Goal: Information Seeking & Learning: Compare options

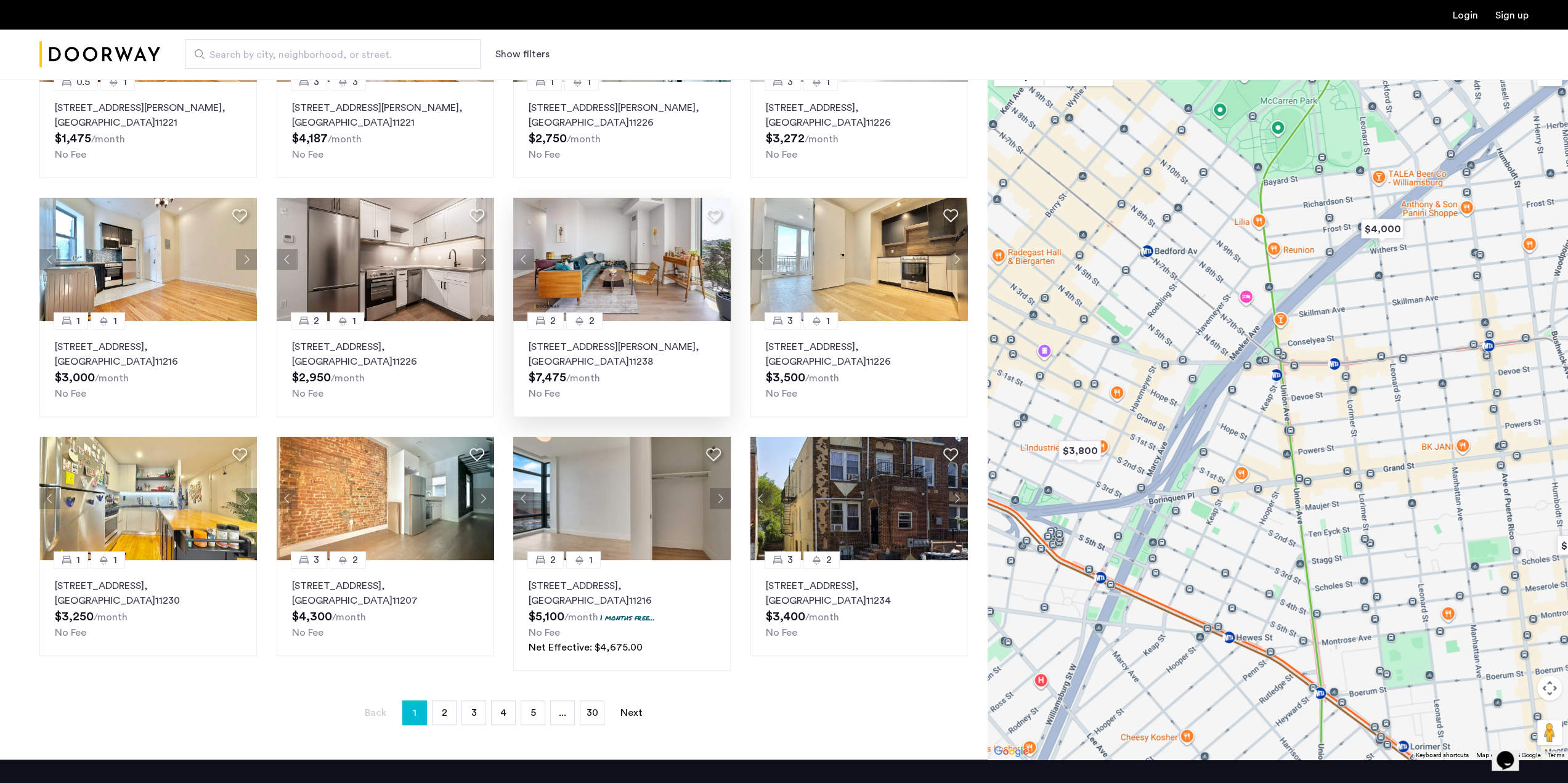
scroll to position [247, 0]
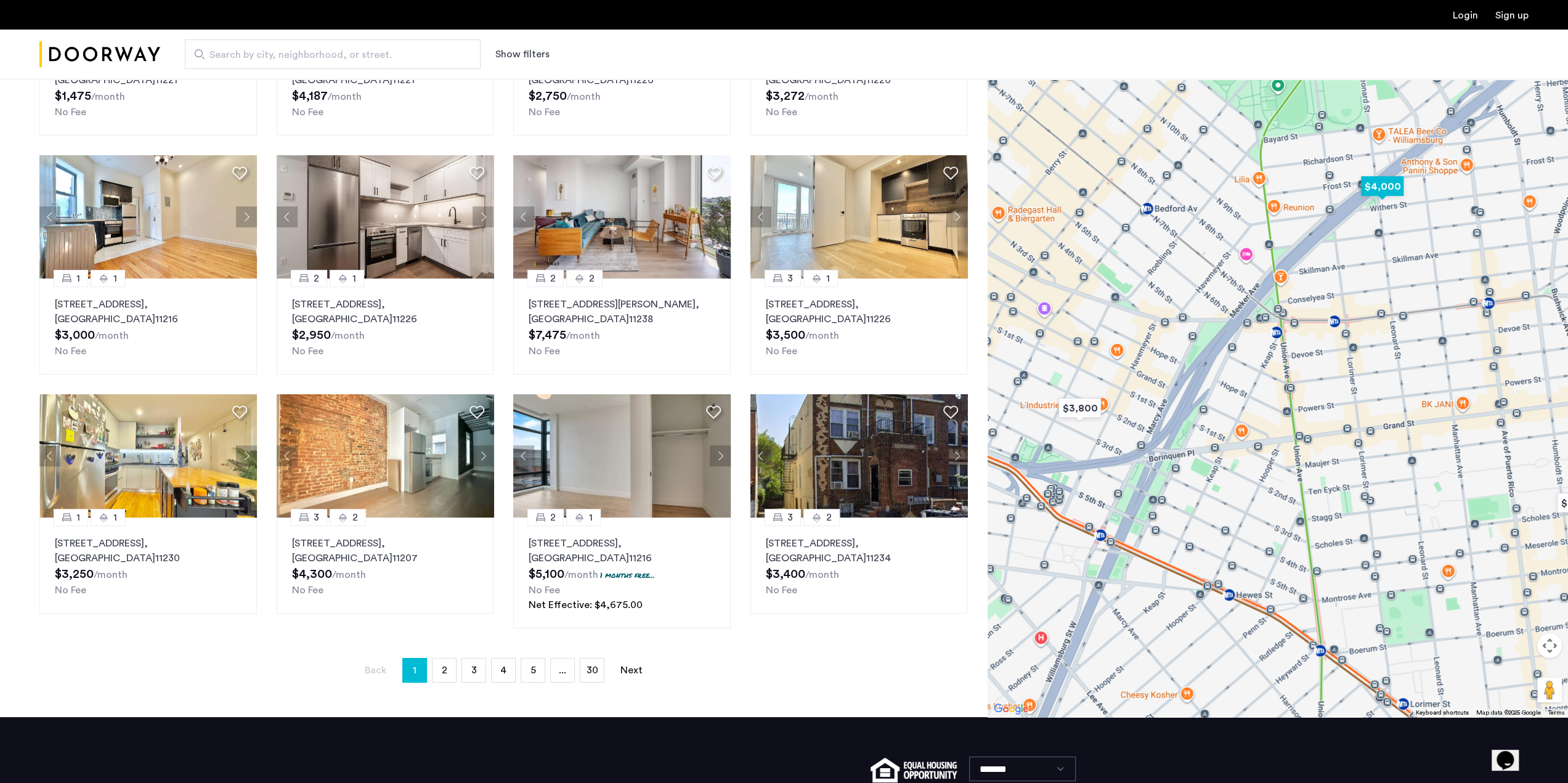
click at [1394, 187] on img "$4,000" at bounding box center [1382, 186] width 63 height 38
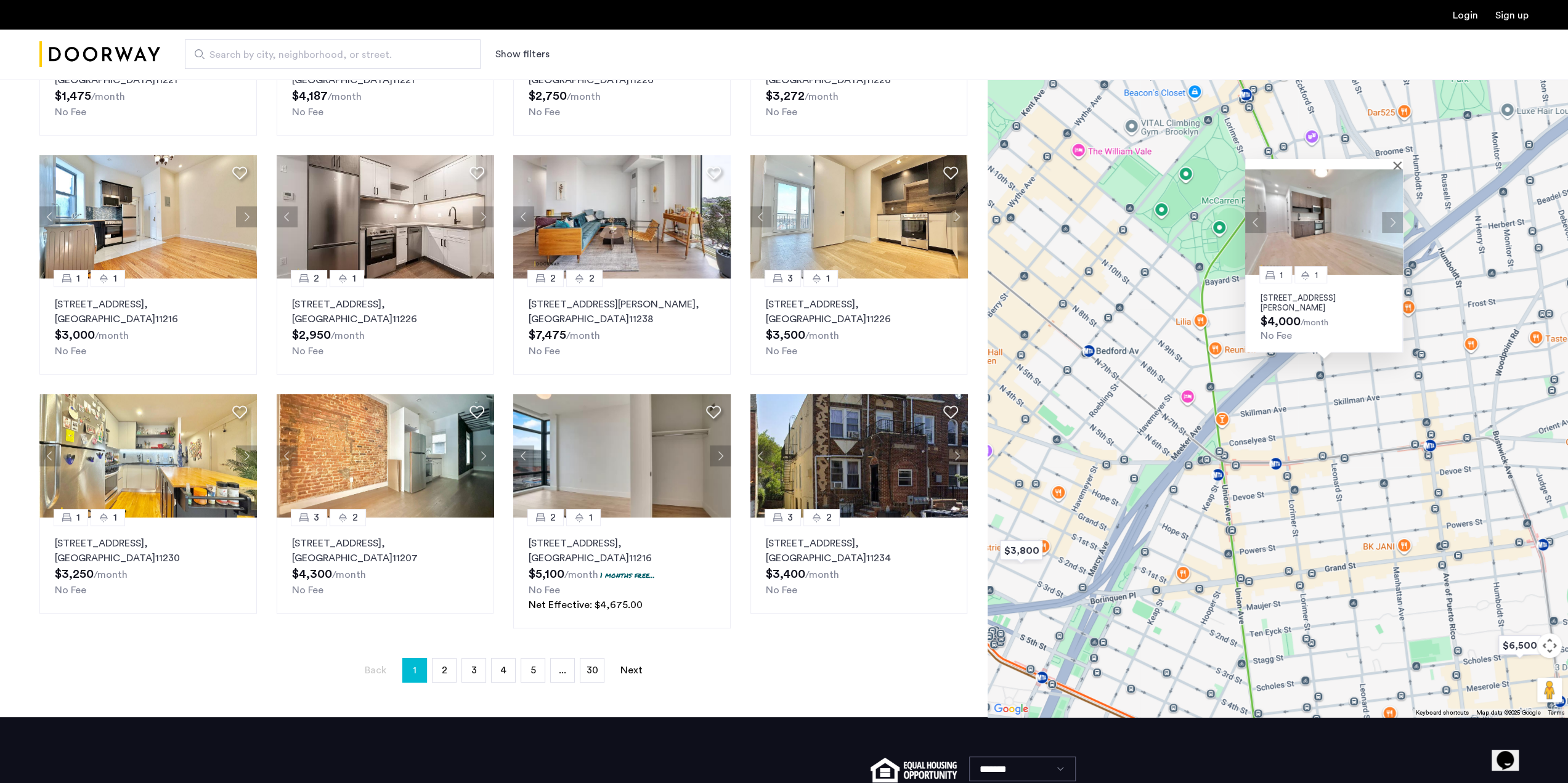
drag, startPoint x: 1167, startPoint y: 523, endPoint x: 1181, endPoint y: 519, distance: 14.6
click at [1181, 519] on div "1 1 [STREET_ADDRESS][PERSON_NAME] $4,000 /month No Fee" at bounding box center [1278, 365] width 580 height 704
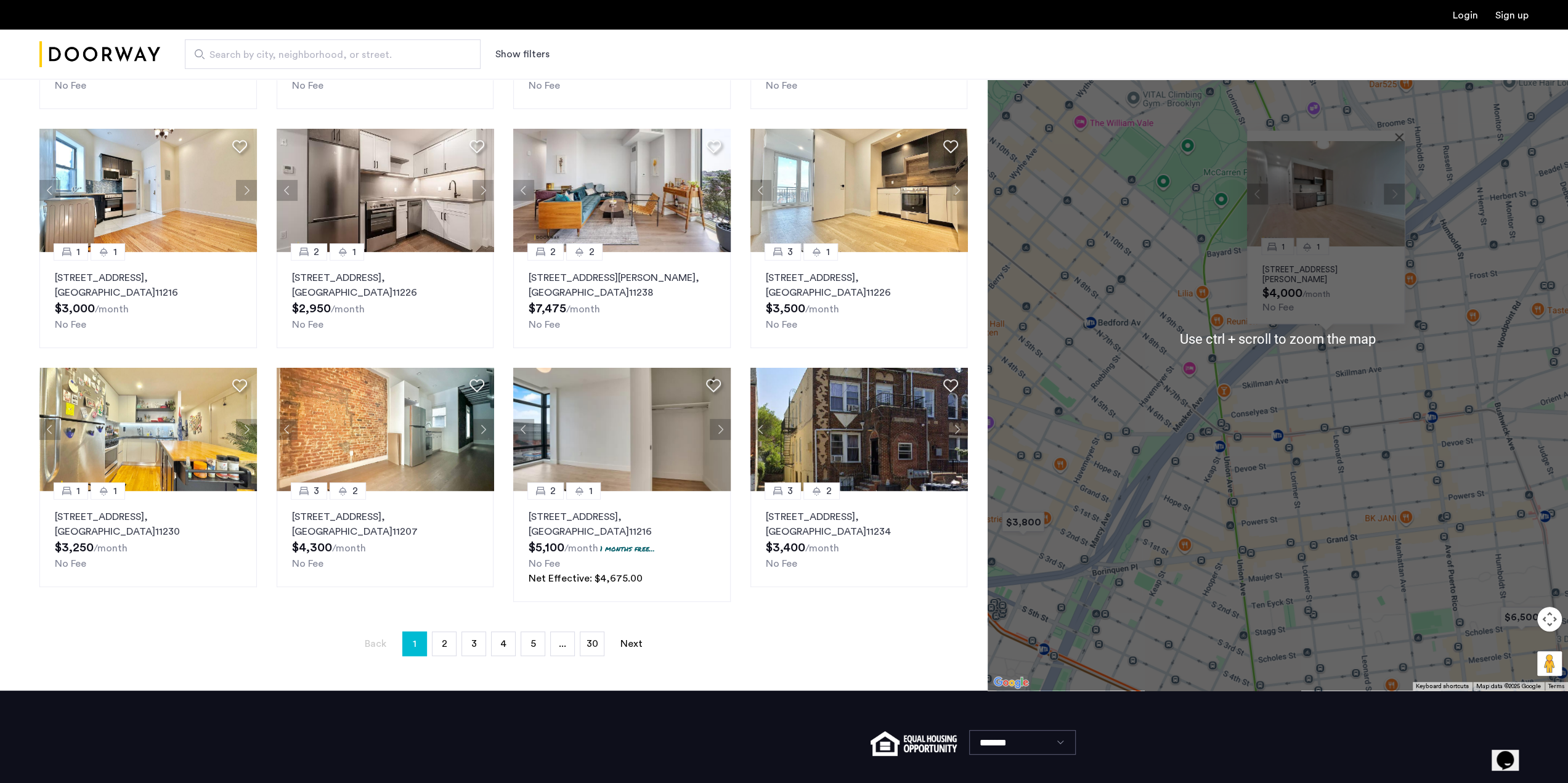
scroll to position [308, 0]
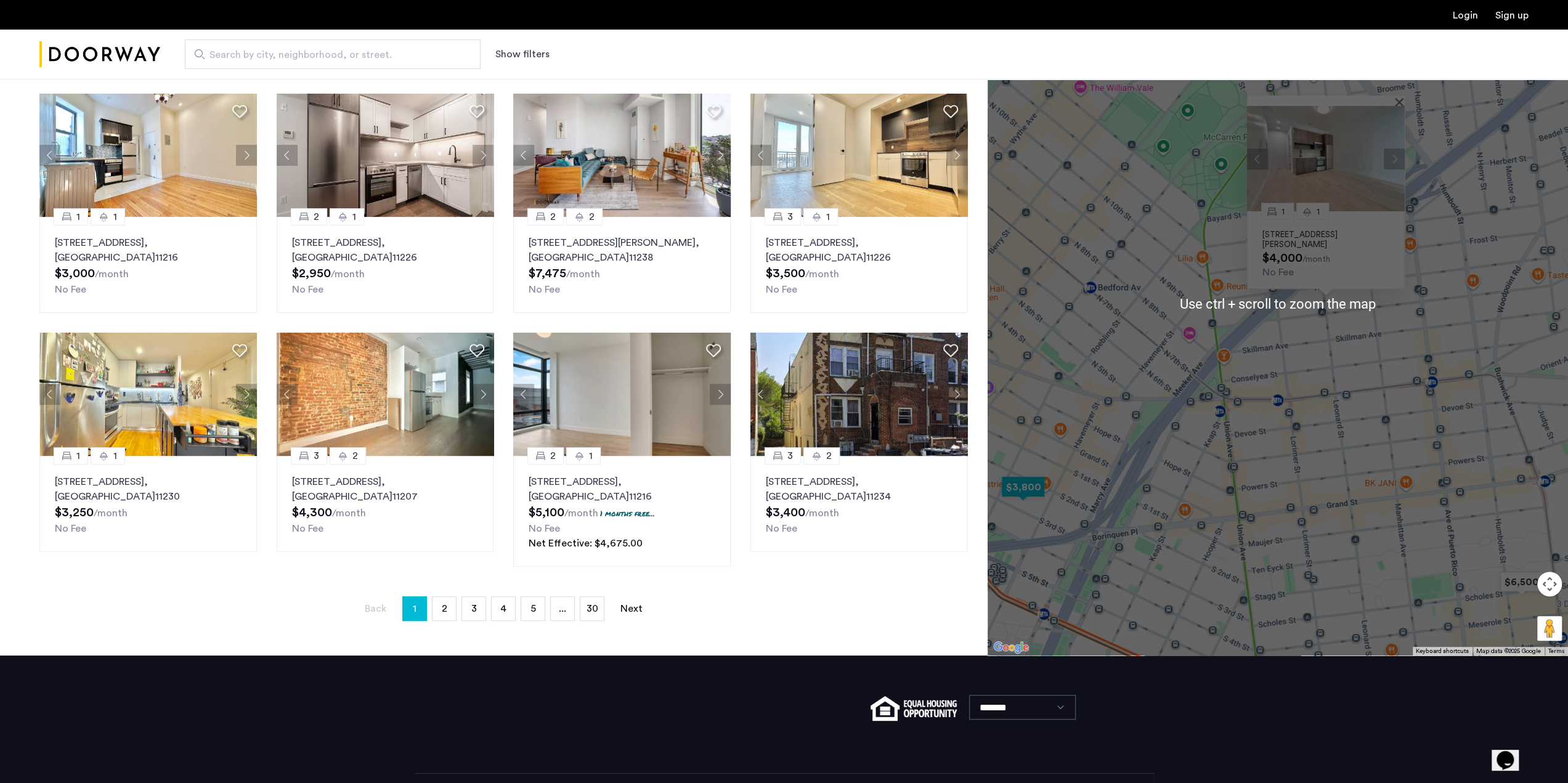
click at [1025, 488] on img "$3,800" at bounding box center [1023, 486] width 63 height 38
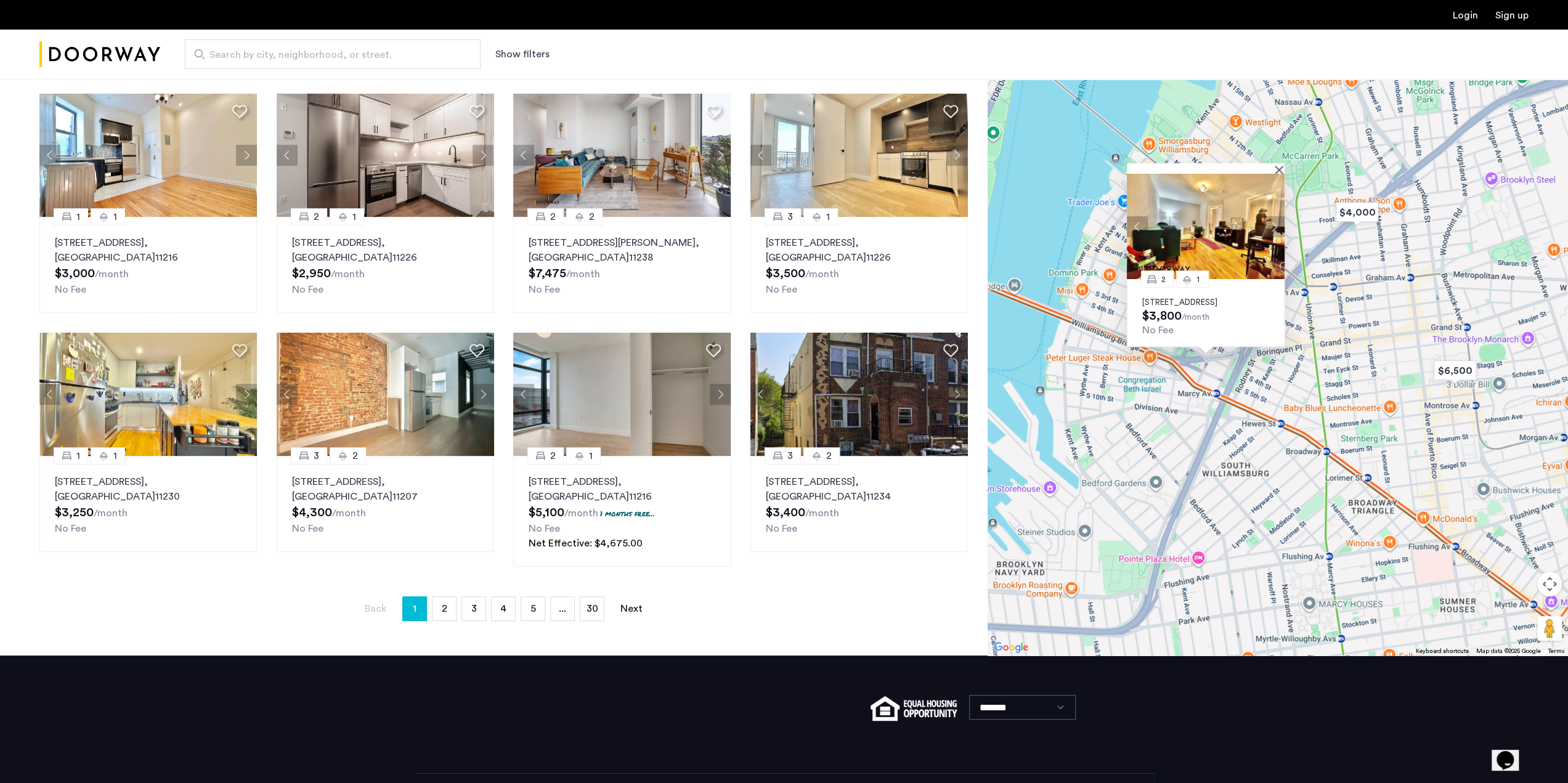
click at [1225, 381] on div "2 1 [STREET_ADDRESS] $3,800 /month No Fee" at bounding box center [1278, 303] width 580 height 704
click at [1276, 163] on div at bounding box center [1206, 169] width 158 height 10
click at [1276, 163] on div at bounding box center [1201, 169] width 149 height 10
click at [1280, 165] on button "Close" at bounding box center [1282, 169] width 9 height 9
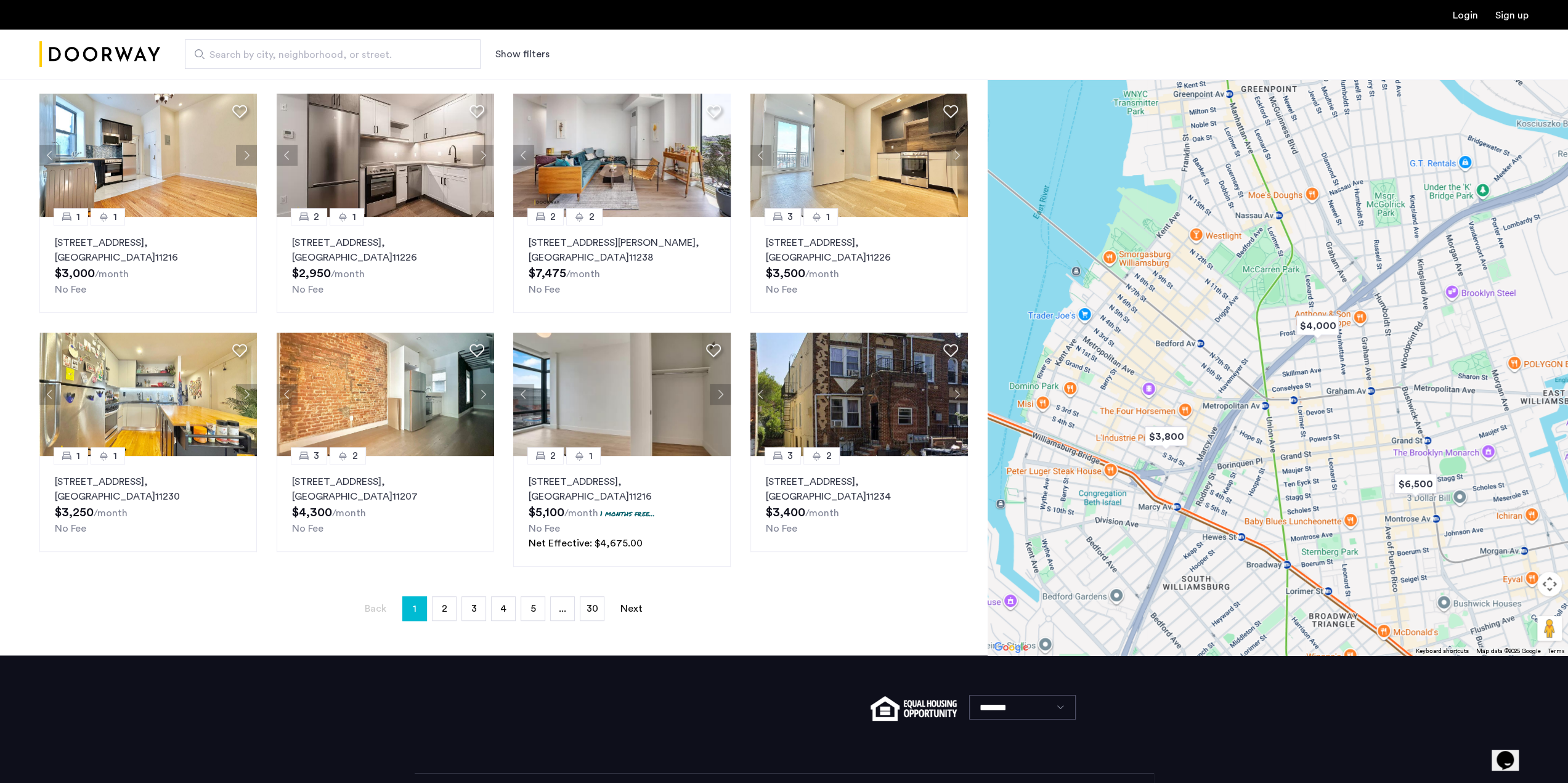
drag, startPoint x: 1234, startPoint y: 258, endPoint x: 1189, endPoint y: 385, distance: 134.7
click at [1189, 385] on div at bounding box center [1278, 303] width 580 height 704
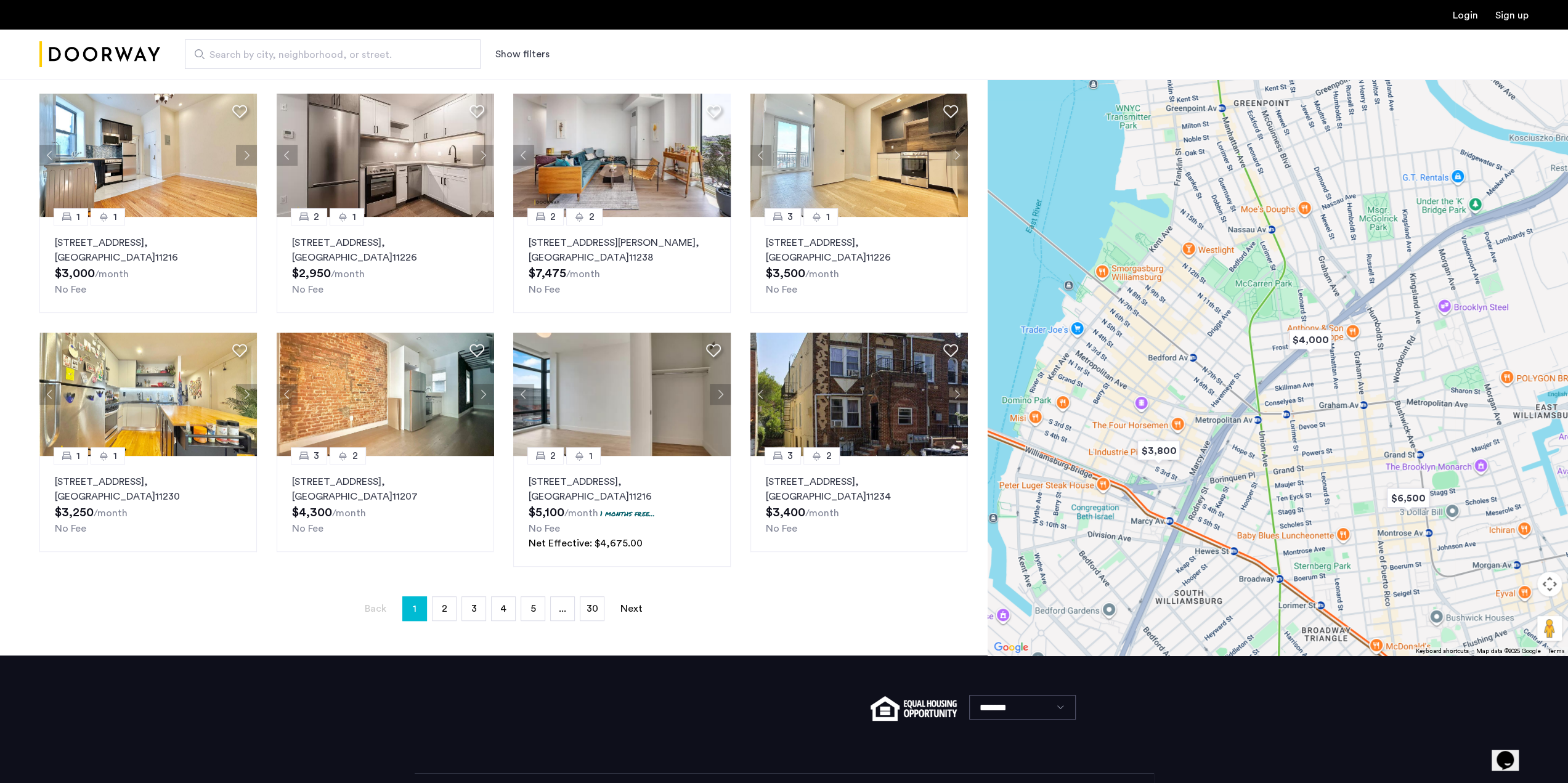
drag, startPoint x: 1201, startPoint y: 414, endPoint x: 1211, endPoint y: 216, distance: 198.3
click at [1212, 220] on div at bounding box center [1278, 303] width 580 height 704
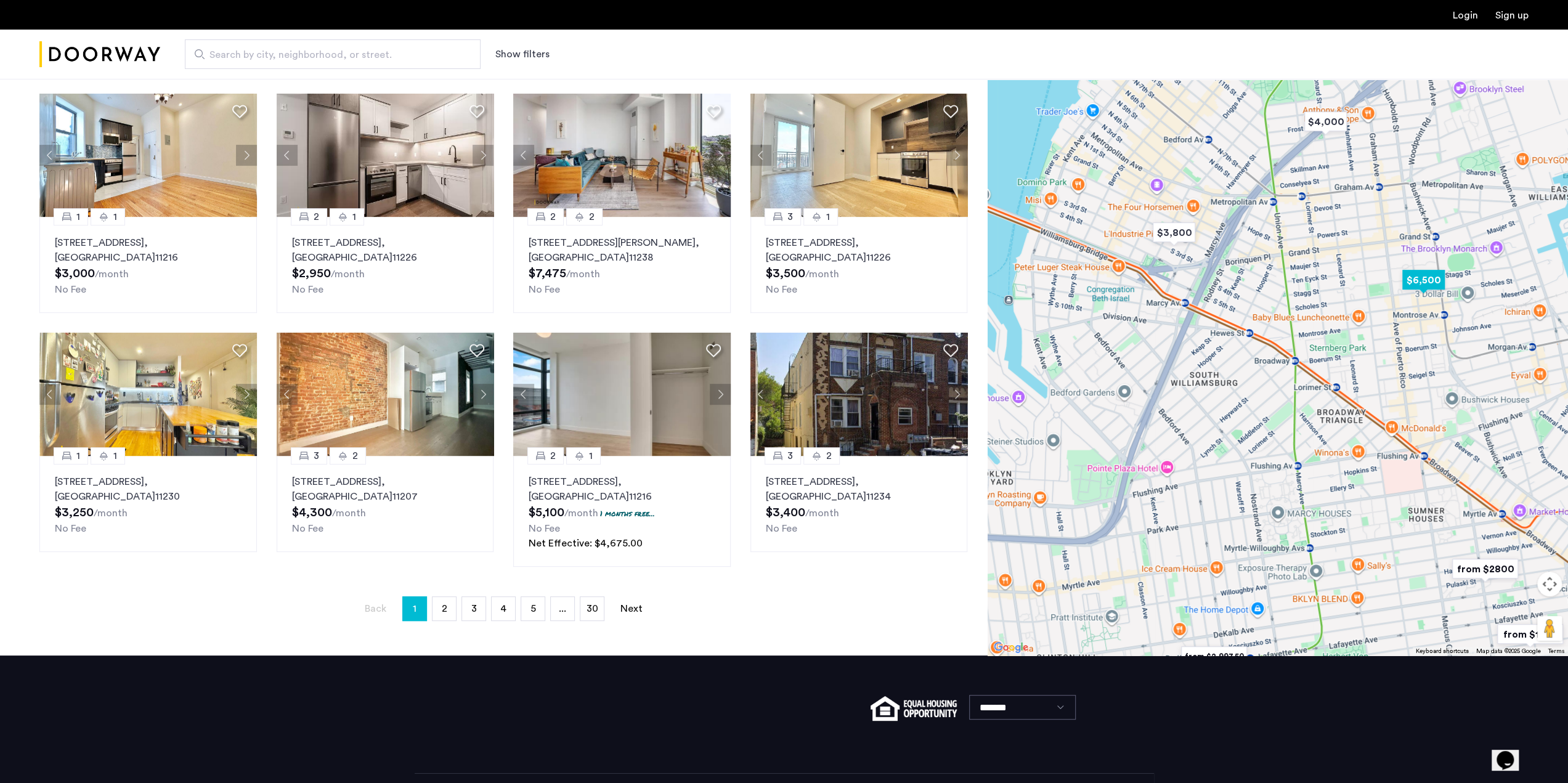
click at [1426, 277] on img "$6,500" at bounding box center [1424, 280] width 63 height 38
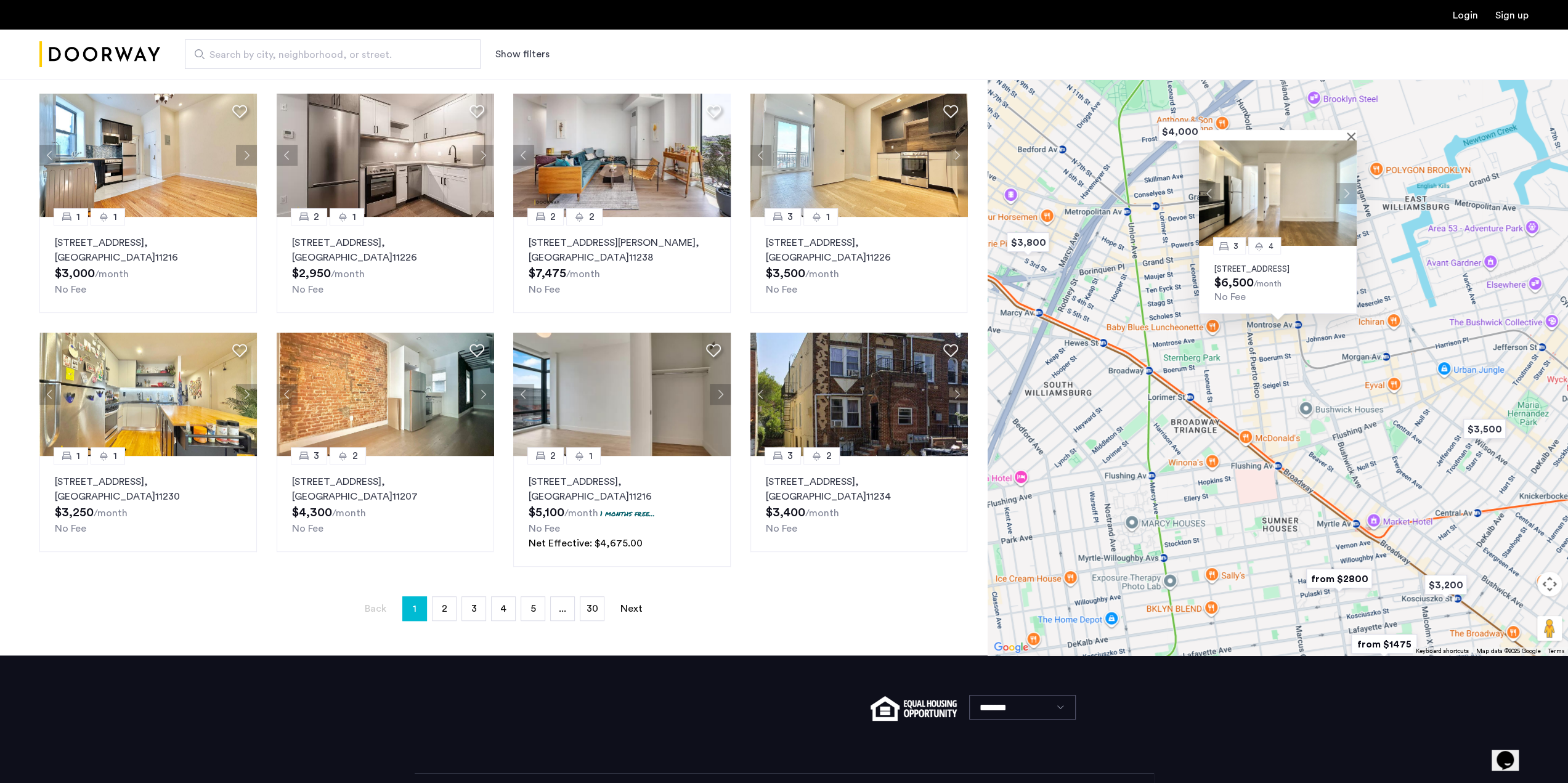
click at [1349, 183] on button "Next apartment" at bounding box center [1346, 193] width 21 height 21
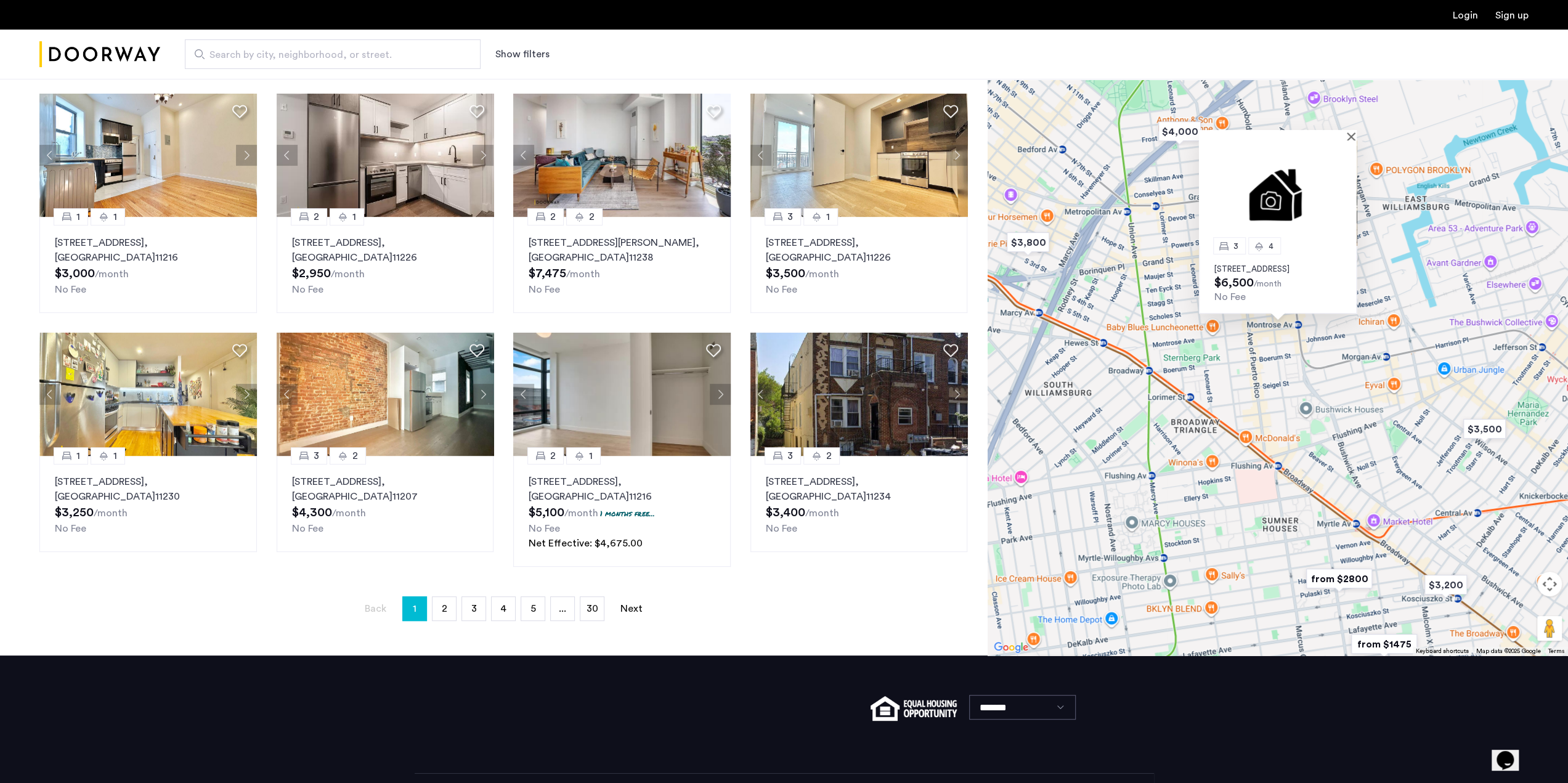
click at [1187, 369] on div "3 4 [STREET_ADDRESS] $6,500 /month No Fee" at bounding box center [1278, 303] width 580 height 704
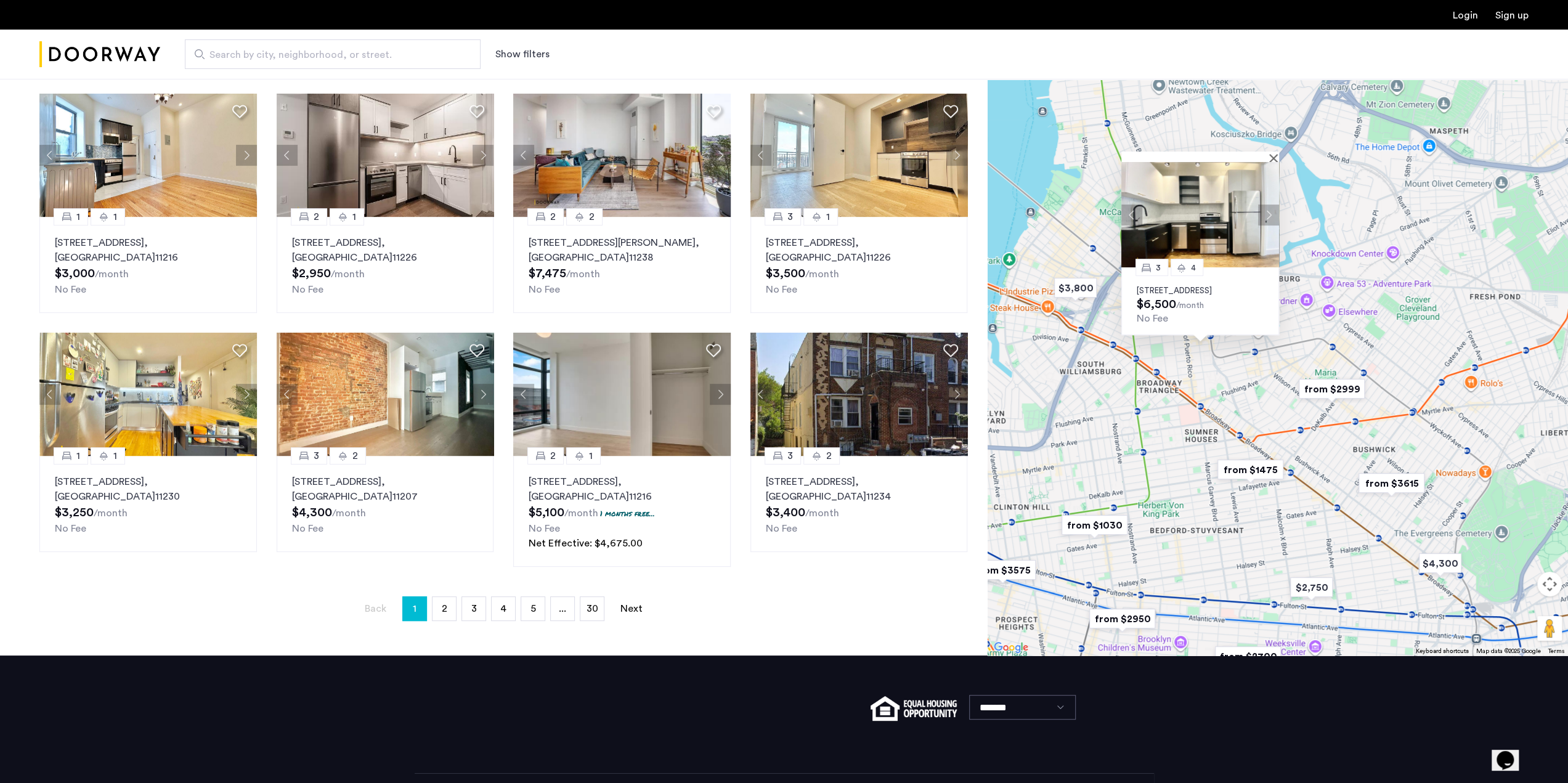
drag, startPoint x: 1121, startPoint y: 431, endPoint x: 1132, endPoint y: 408, distance: 25.5
click at [1132, 408] on div "3 4 [STREET_ADDRESS] $6,500 /month No Fee" at bounding box center [1278, 303] width 580 height 704
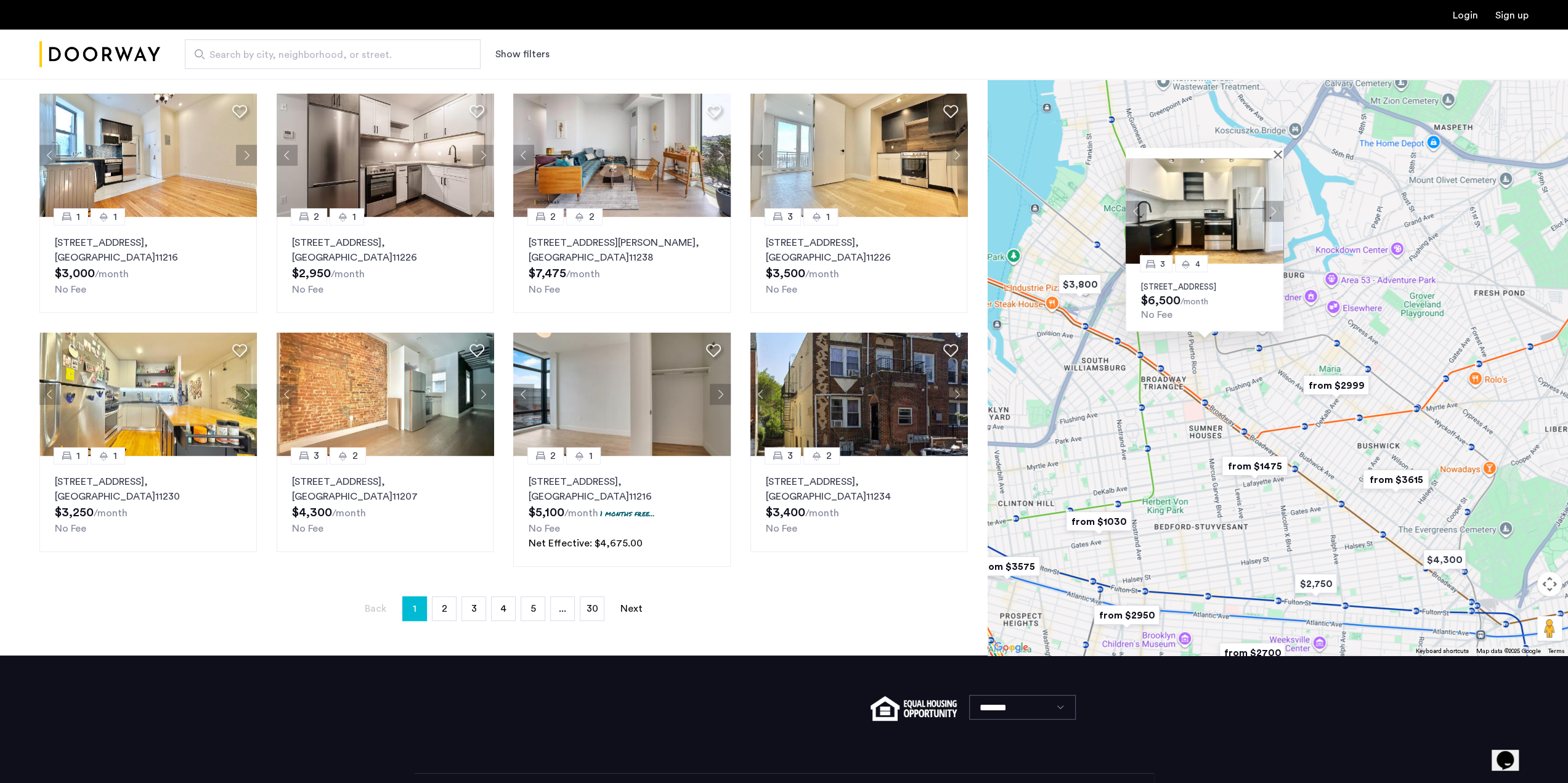
click at [1271, 460] on img "from $1475" at bounding box center [1254, 466] width 85 height 38
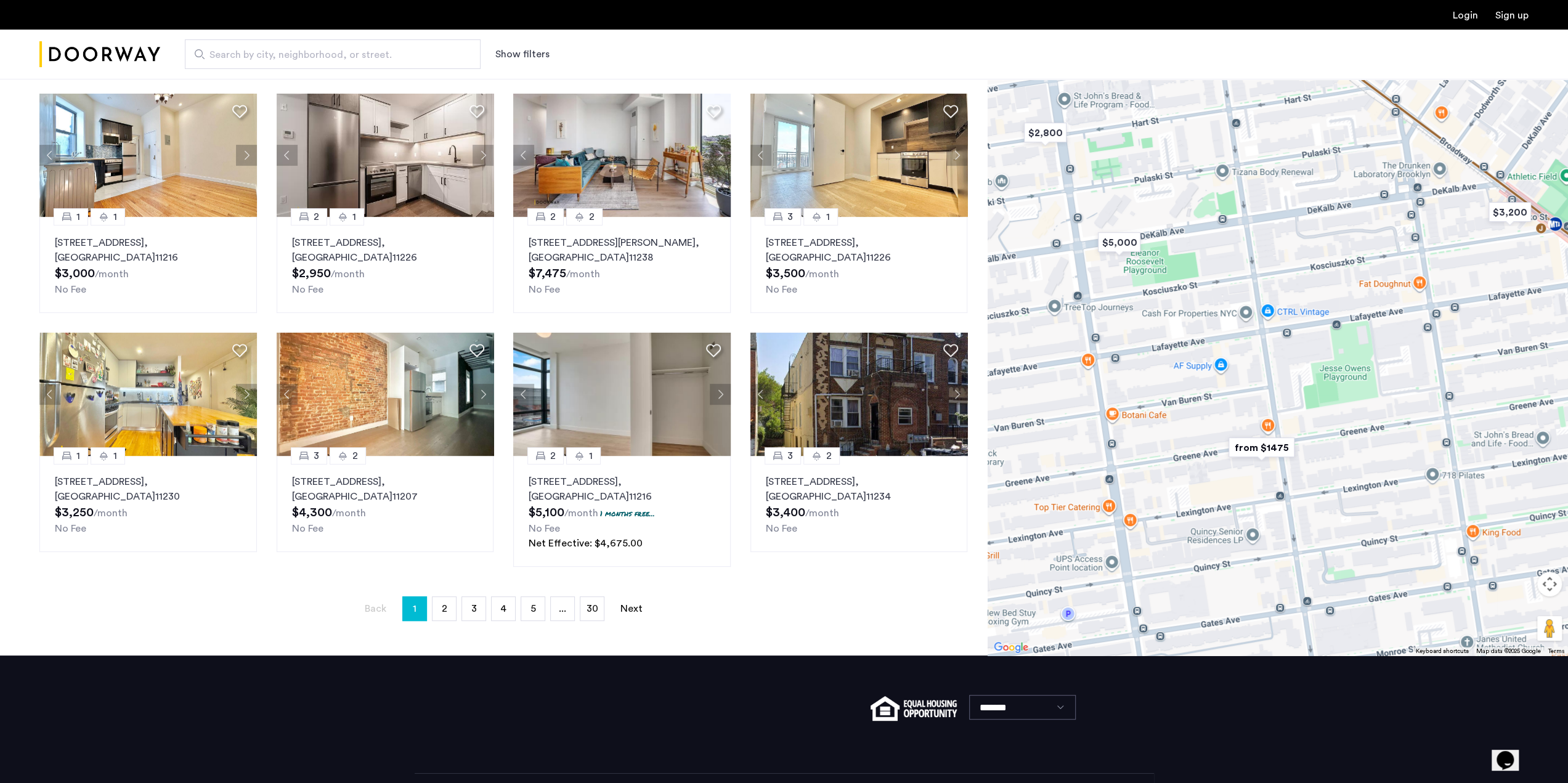
click at [1253, 442] on img "from $1475" at bounding box center [1262, 447] width 85 height 38
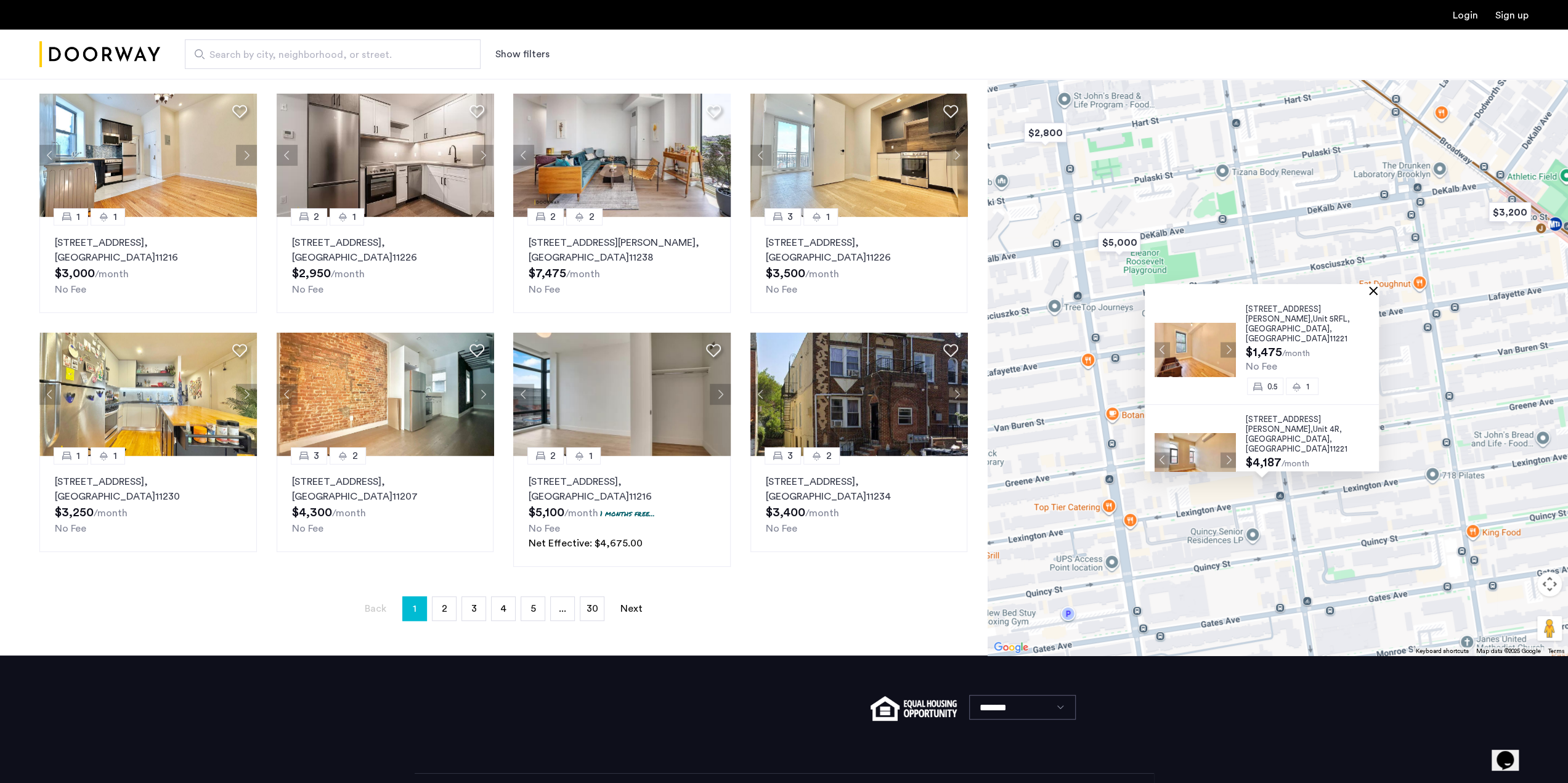
click at [1380, 288] on button "Close" at bounding box center [1376, 290] width 9 height 9
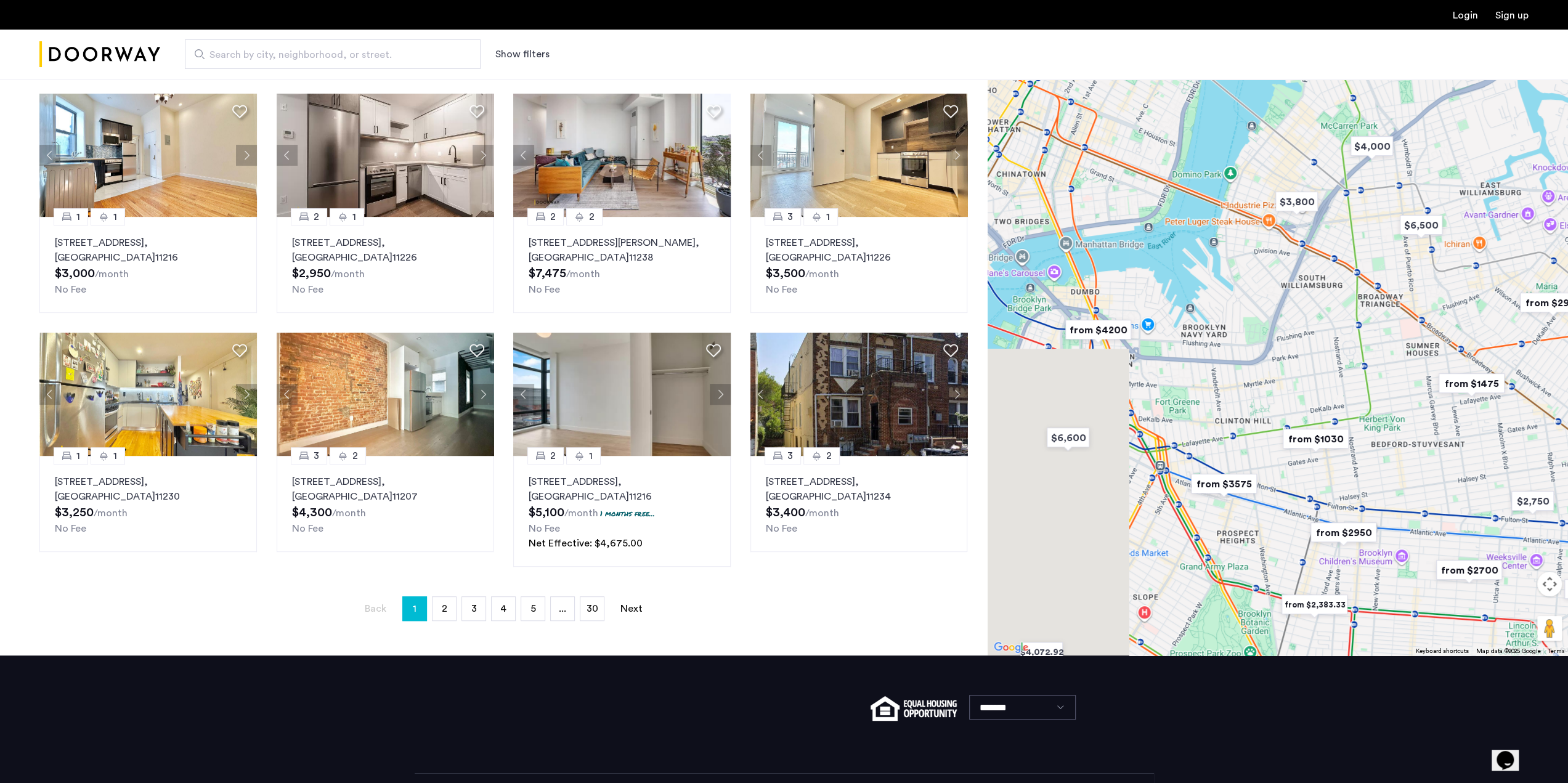
drag, startPoint x: 1103, startPoint y: 344, endPoint x: 1447, endPoint y: 386, distance: 346.6
click at [1447, 386] on img "from $1475" at bounding box center [1472, 383] width 85 height 38
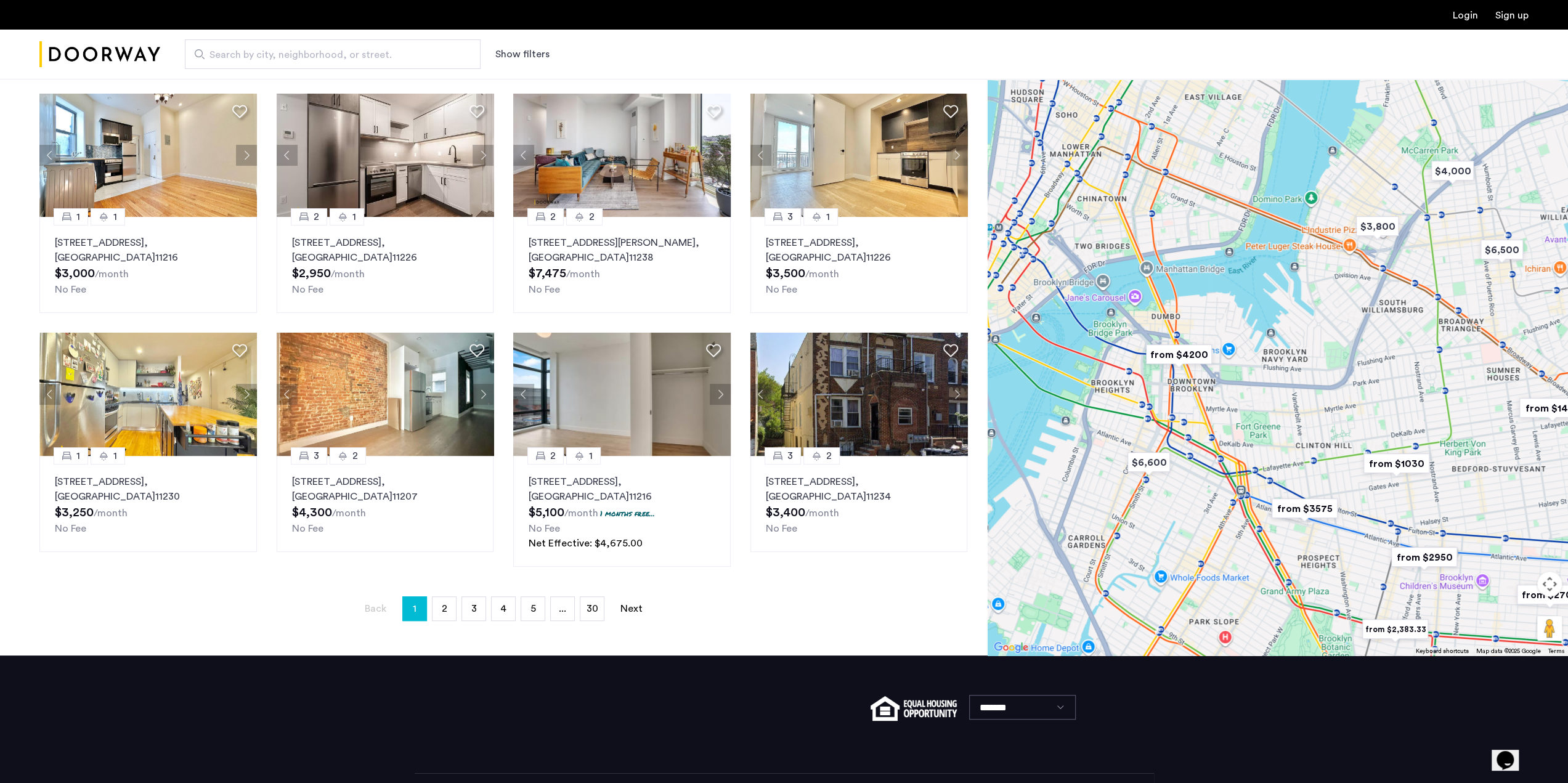
drag, startPoint x: 1258, startPoint y: 369, endPoint x: 1293, endPoint y: 475, distance: 111.6
click at [1293, 475] on div "To navigate, press the arrow keys." at bounding box center [1278, 303] width 580 height 704
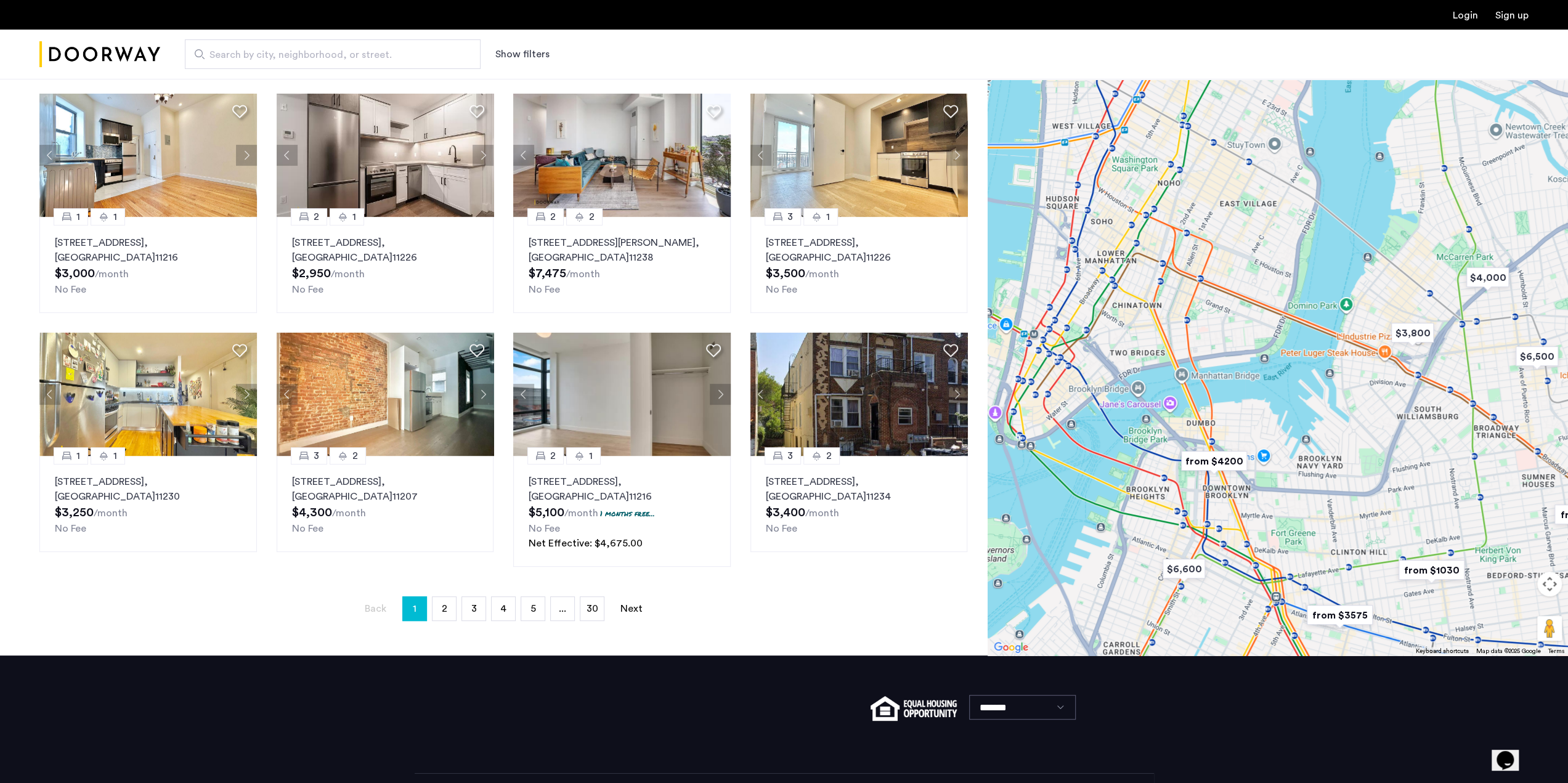
click at [1223, 458] on img "from $4200" at bounding box center [1214, 461] width 85 height 38
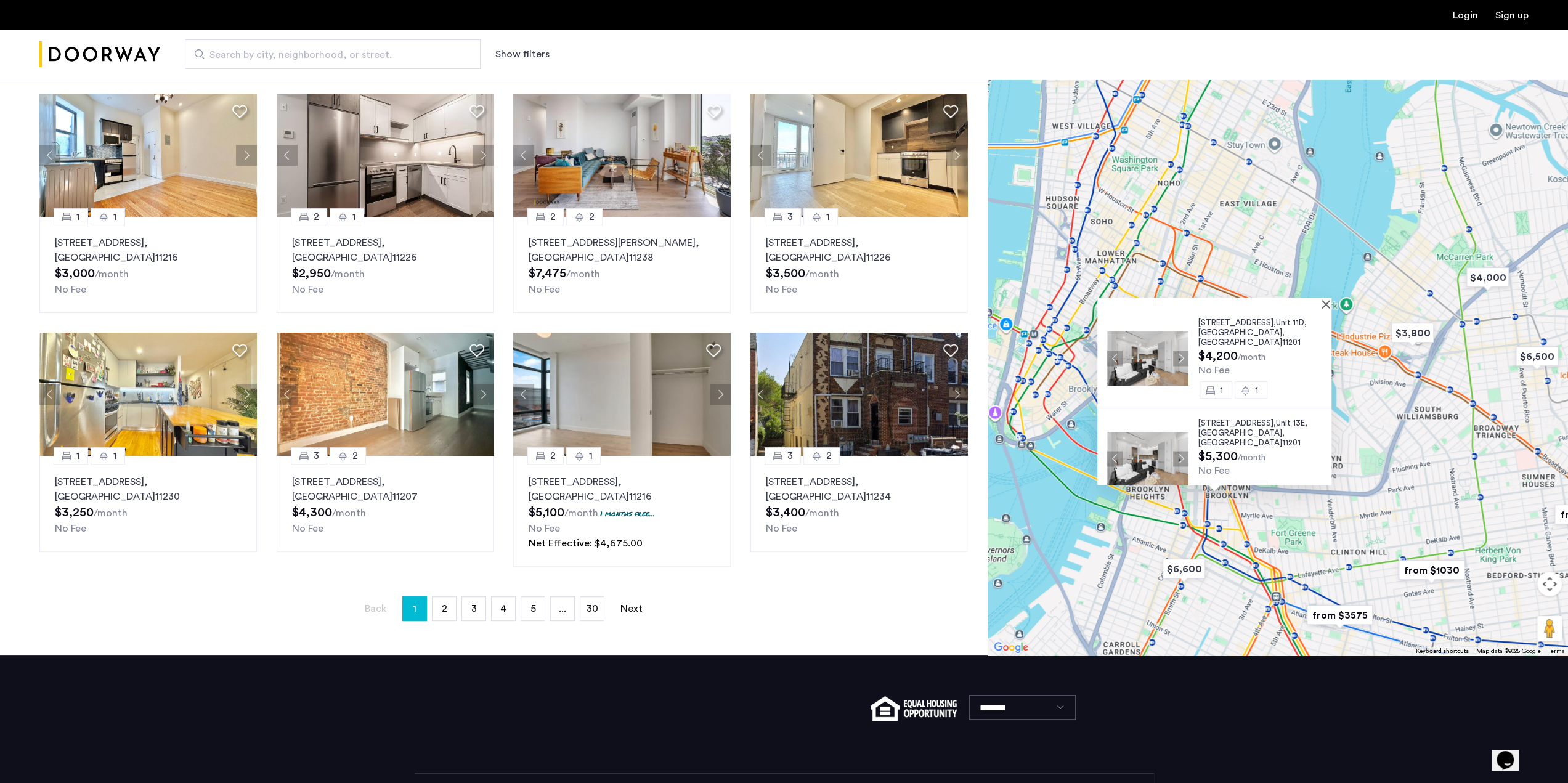
click at [1369, 523] on div "[STREET_ADDRESS] $4,200 /month No Fee [GEOGRAPHIC_DATA][STREET_ADDRESS] $5,300 …" at bounding box center [1278, 303] width 580 height 704
click at [1331, 303] on button "Close" at bounding box center [1329, 304] width 9 height 9
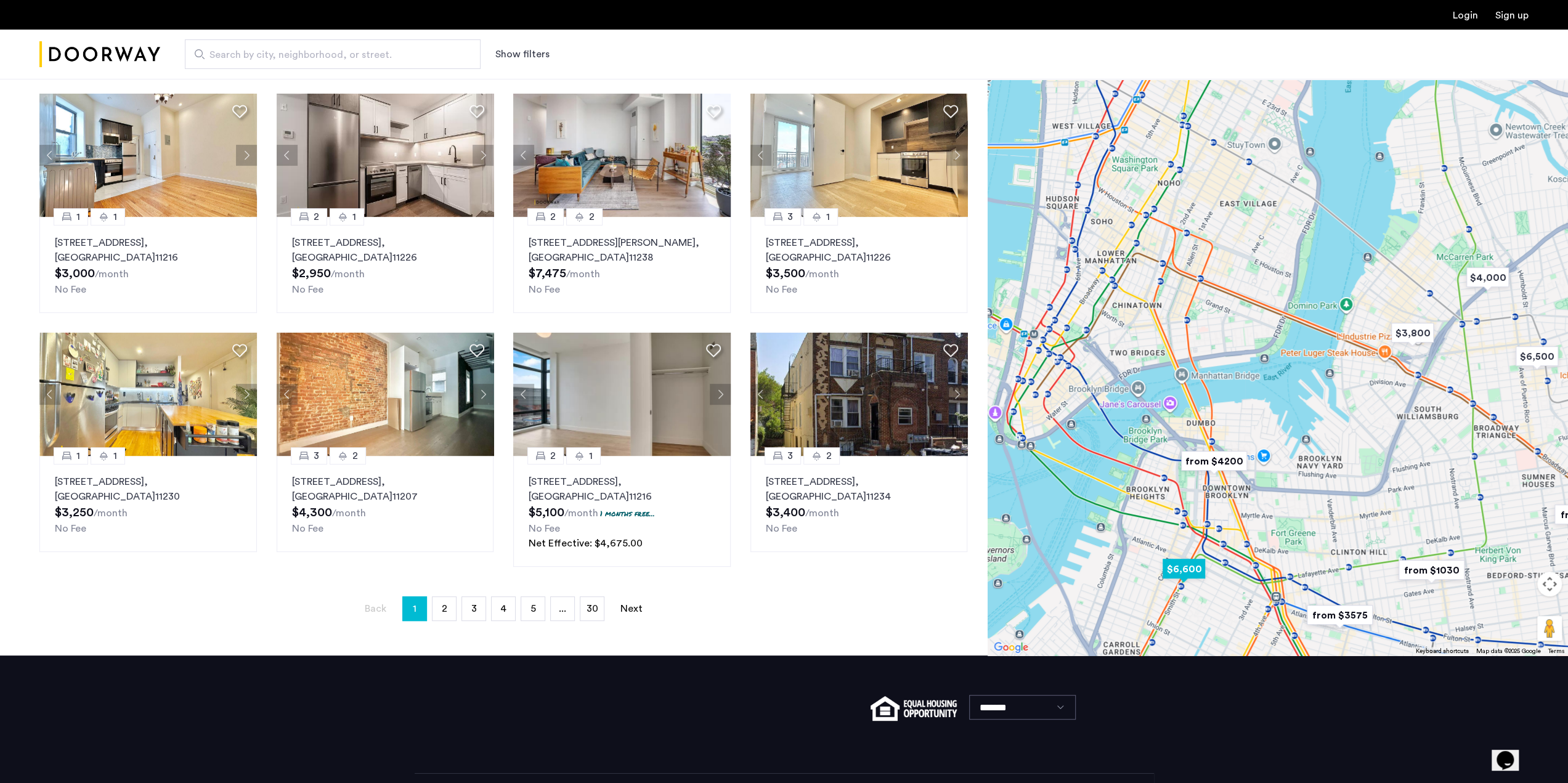
click at [1187, 564] on img "$6,600" at bounding box center [1184, 568] width 63 height 38
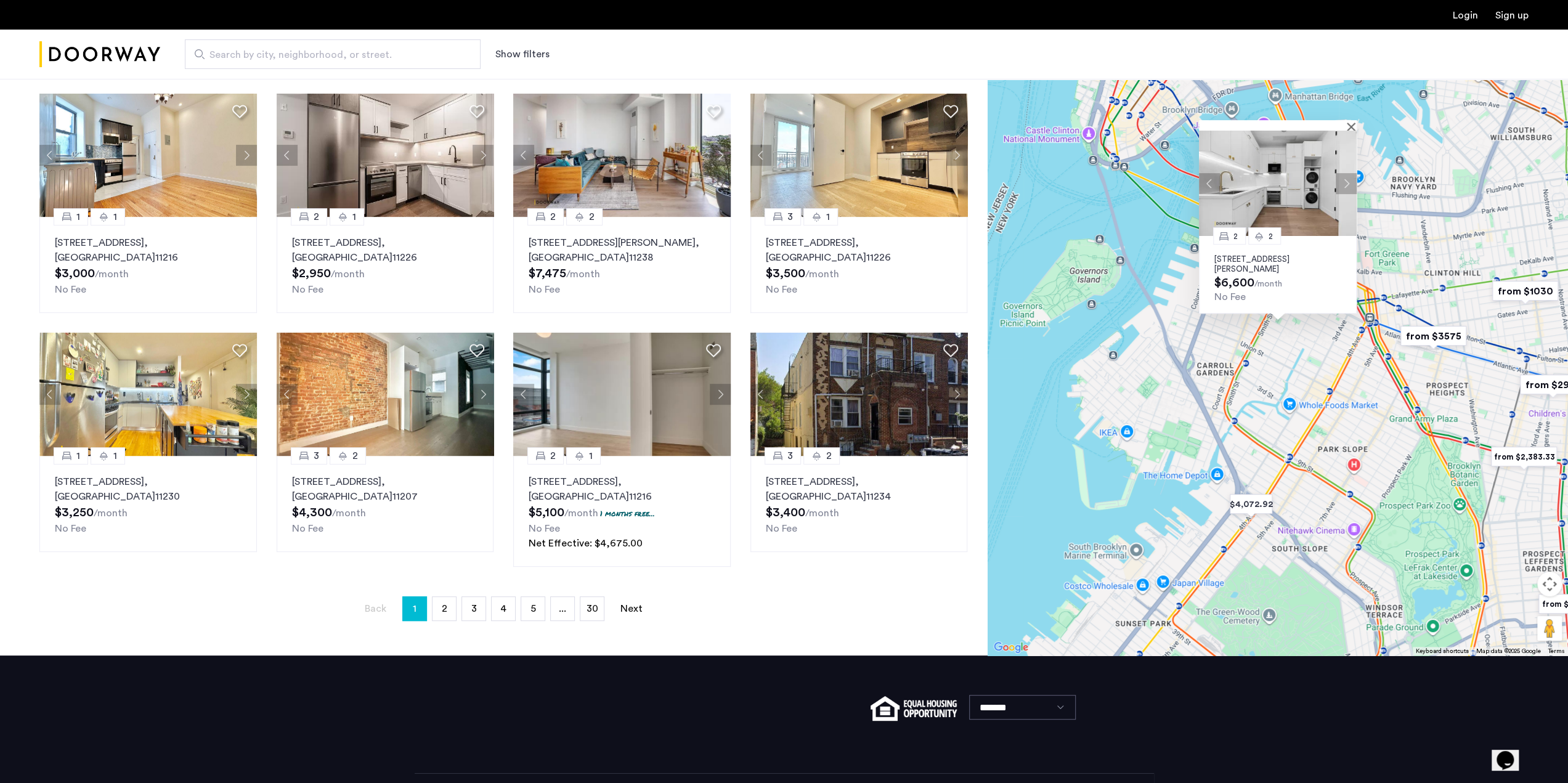
click at [1349, 127] on div at bounding box center [1278, 125] width 158 height 10
click at [1355, 124] on button "Close" at bounding box center [1354, 127] width 9 height 9
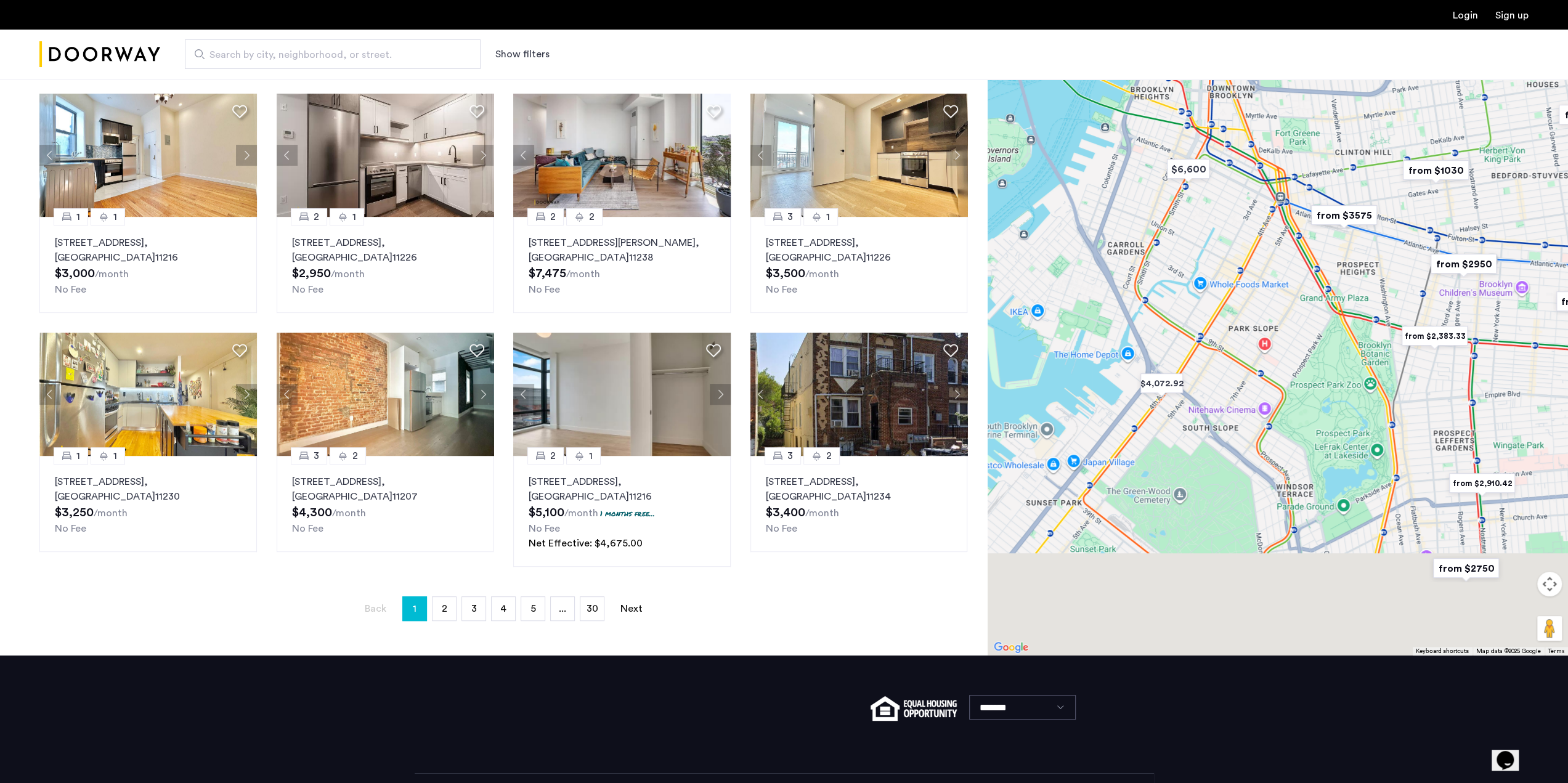
drag, startPoint x: 1352, startPoint y: 405, endPoint x: 1262, endPoint y: 274, distance: 158.9
click at [1262, 274] on div at bounding box center [1278, 303] width 580 height 704
